Goal: Navigation & Orientation: Find specific page/section

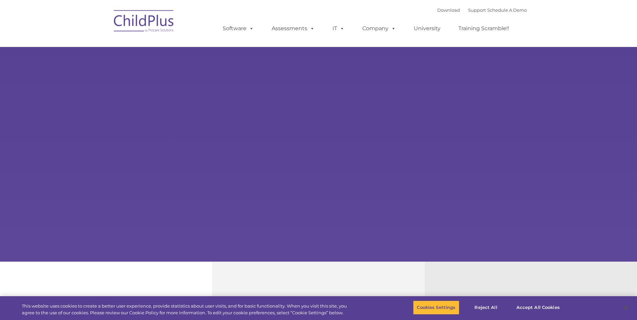
select select "MEDIUM"
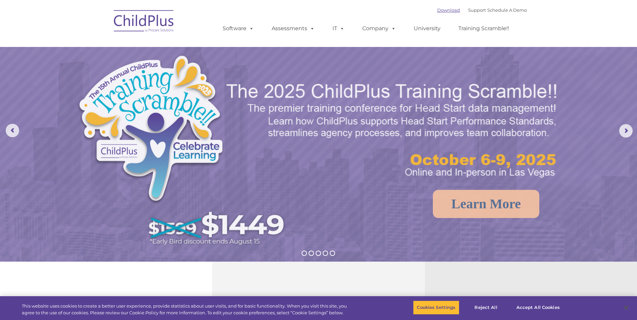
click at [440, 12] on link "Download" at bounding box center [448, 9] width 23 height 5
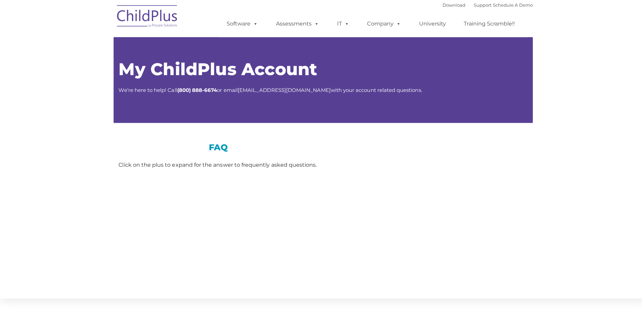
type input ""
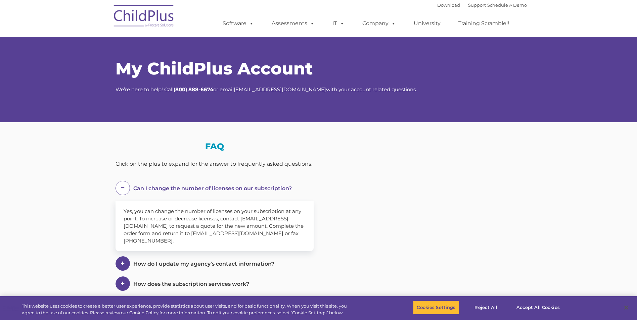
select select "MEDIUM"
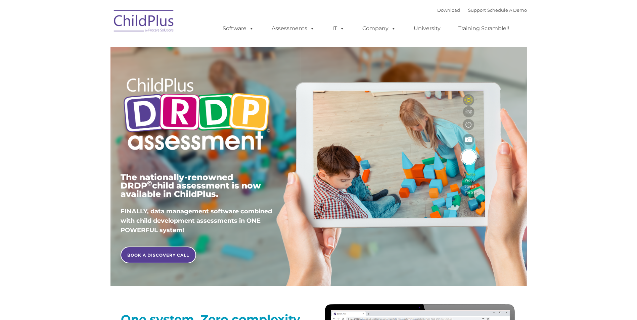
type input ""
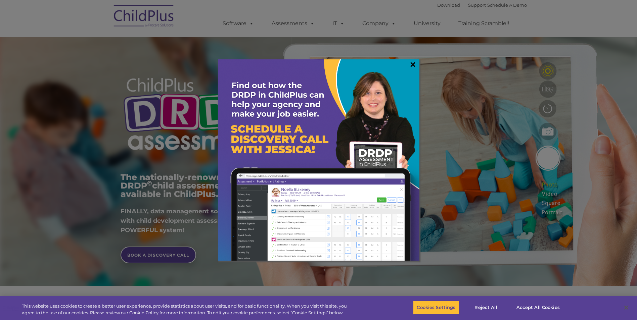
click at [410, 64] on link "×" at bounding box center [413, 64] width 8 height 7
